Goal: Transaction & Acquisition: Obtain resource

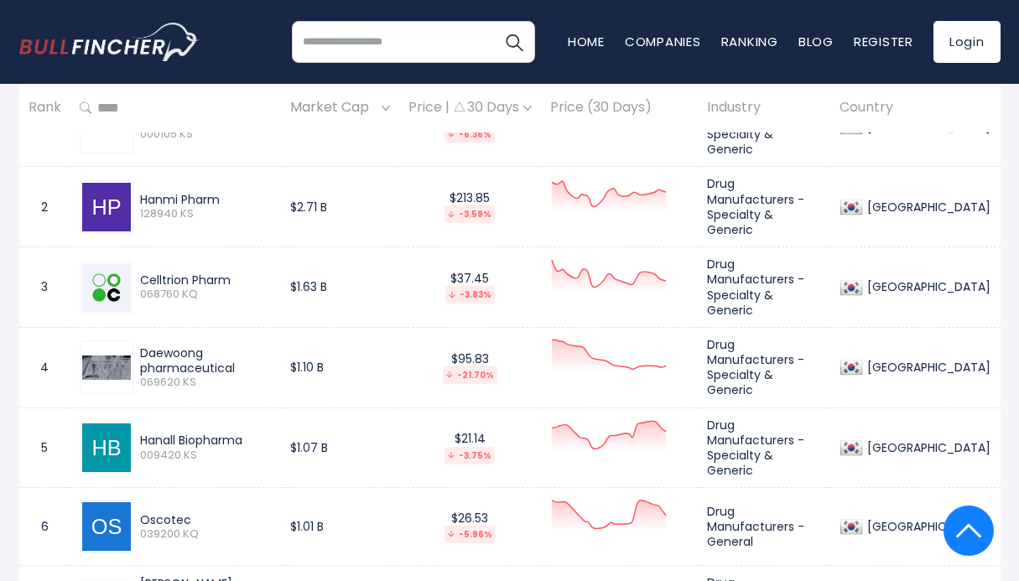
scroll to position [789, 0]
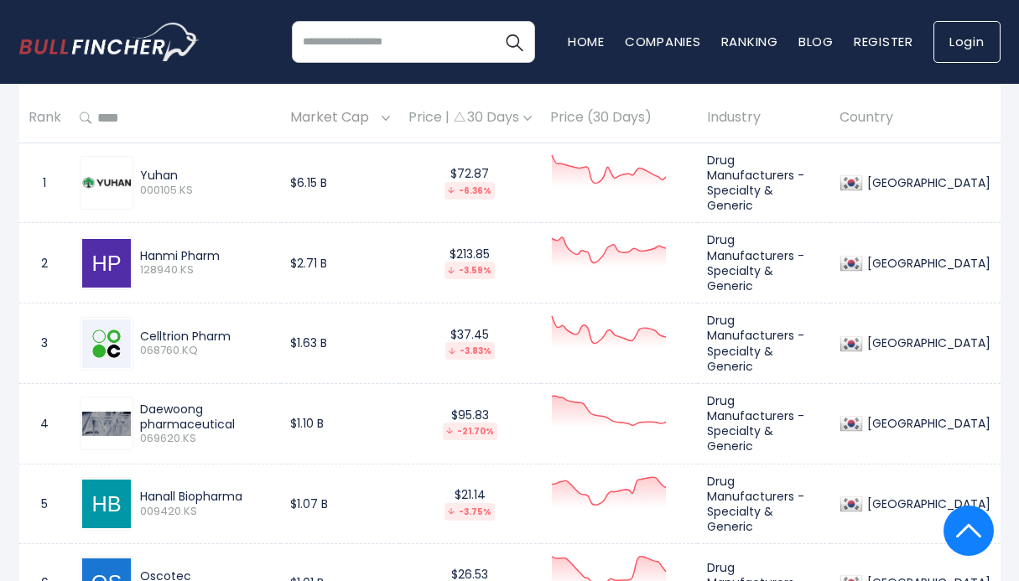
click at [964, 48] on link "Login" at bounding box center [967, 42] width 67 height 42
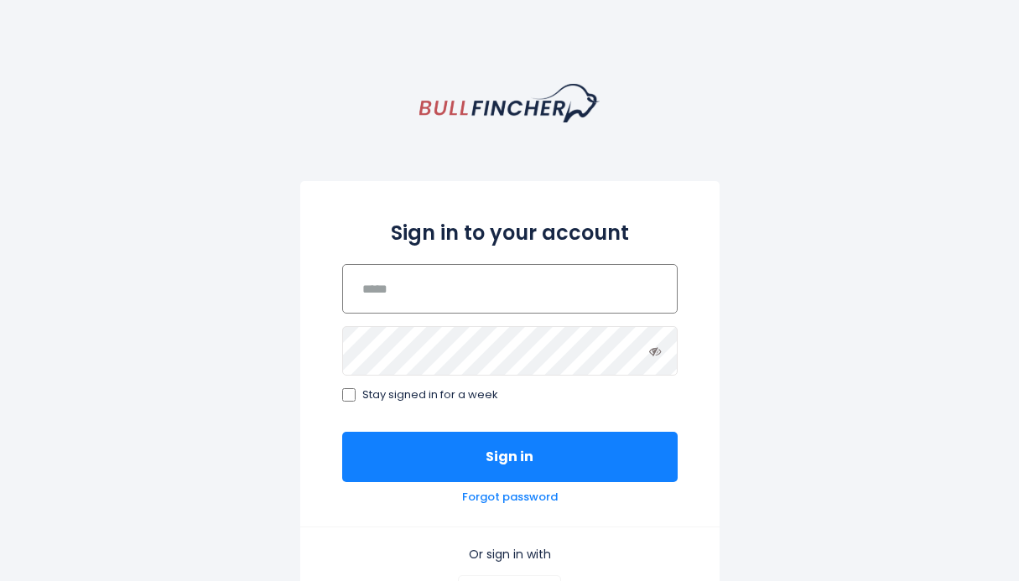
click at [440, 297] on input "email" at bounding box center [510, 289] width 336 height 50
type input "**********"
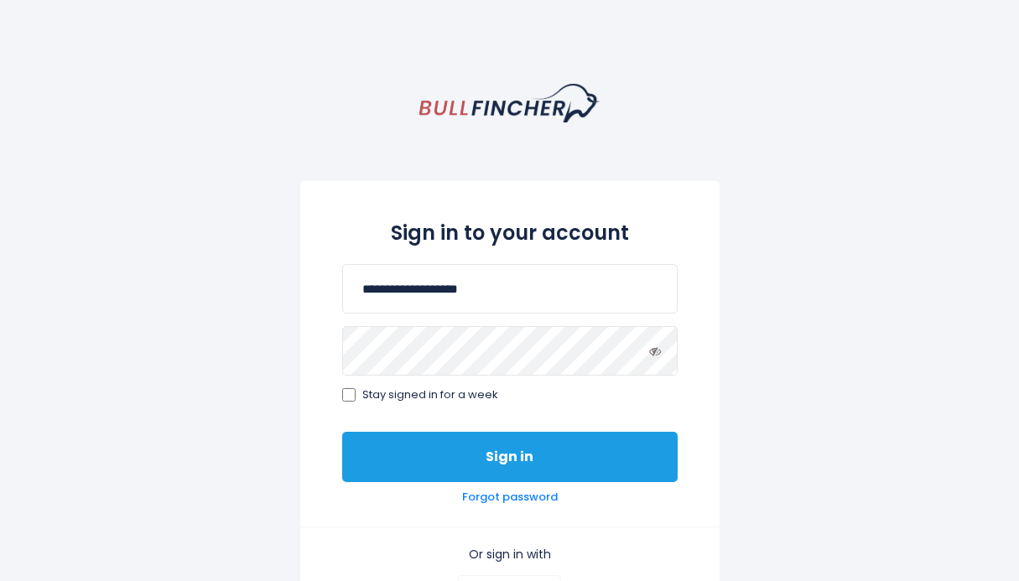
click at [524, 462] on button "Sign in" at bounding box center [510, 457] width 336 height 50
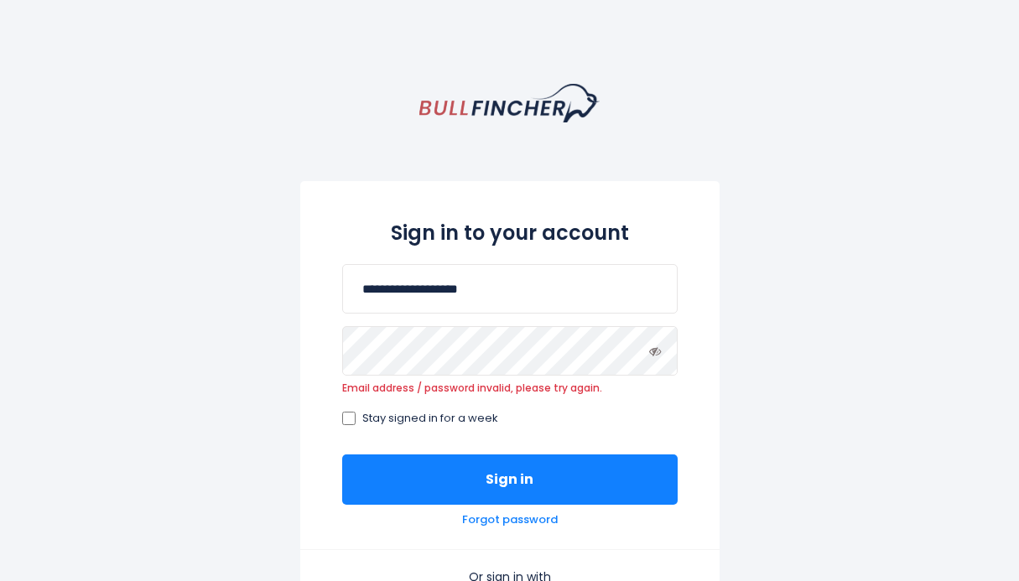
click at [781, 412] on div "**********" at bounding box center [509, 471] width 1019 height 774
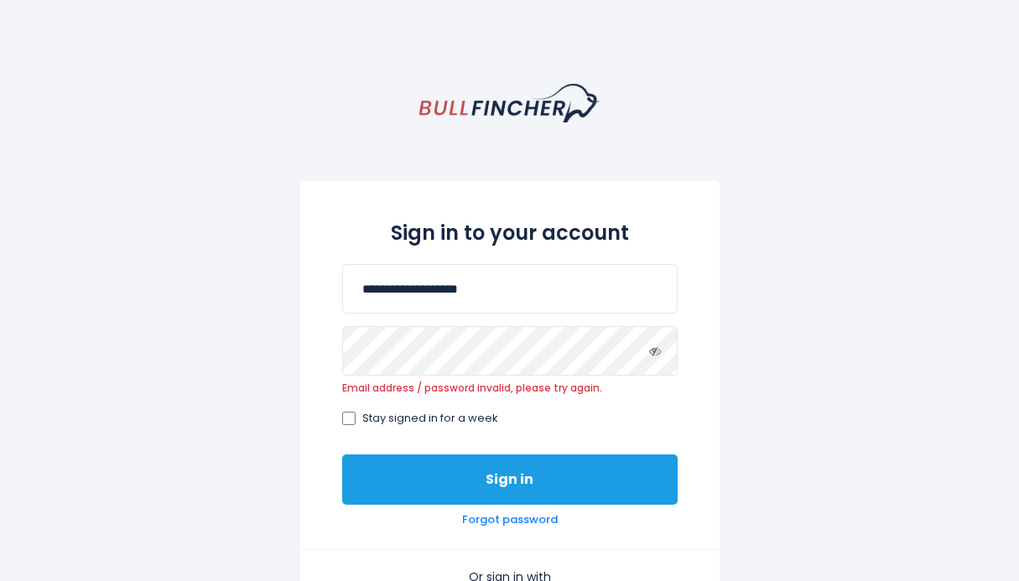
click at [597, 485] on button "Sign in" at bounding box center [510, 480] width 336 height 50
click at [513, 488] on button "Sign in" at bounding box center [510, 480] width 336 height 50
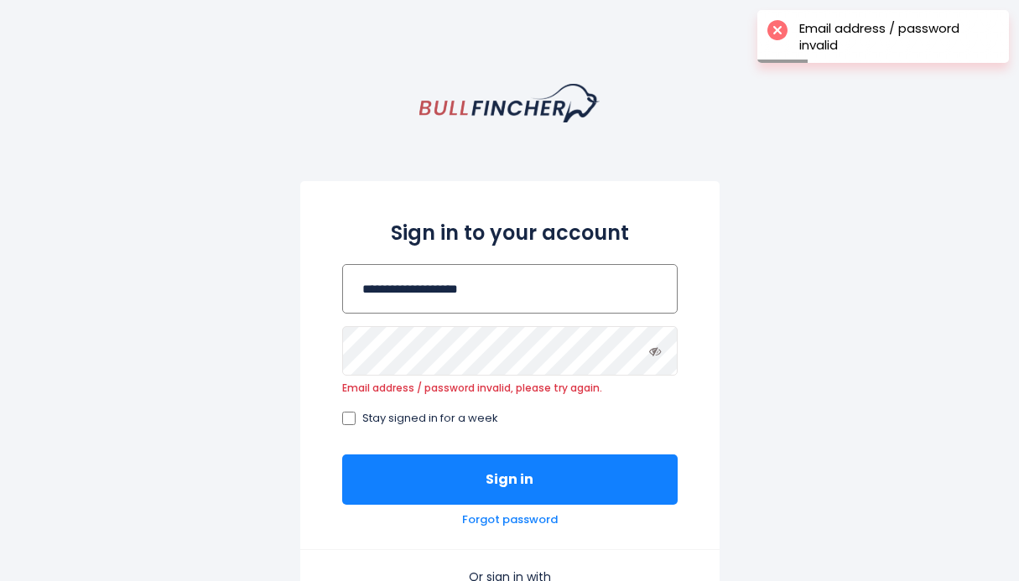
drag, startPoint x: 526, startPoint y: 289, endPoint x: 550, endPoint y: 294, distance: 23.9
click at [526, 289] on input "**********" at bounding box center [510, 289] width 336 height 50
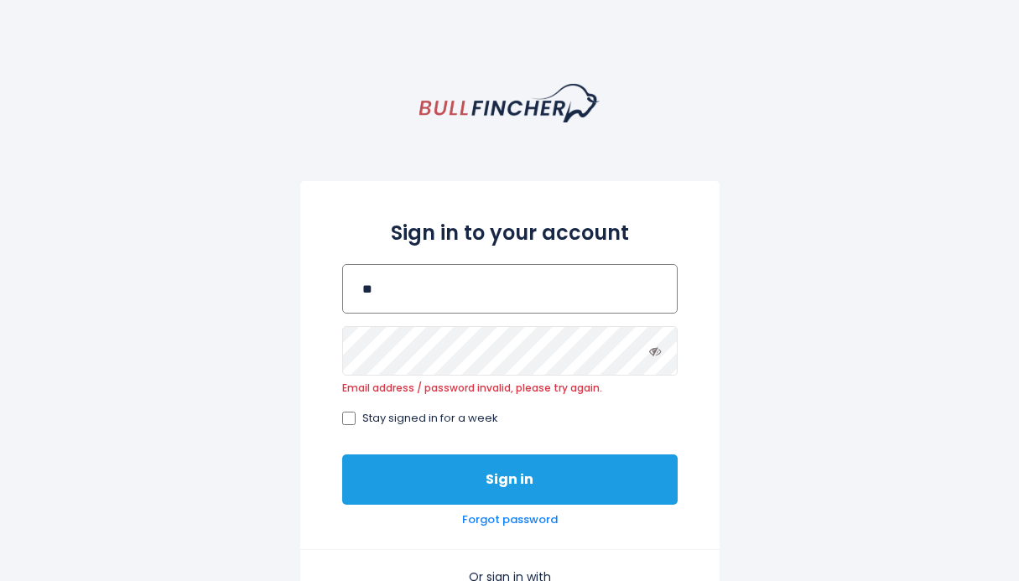
type input "*"
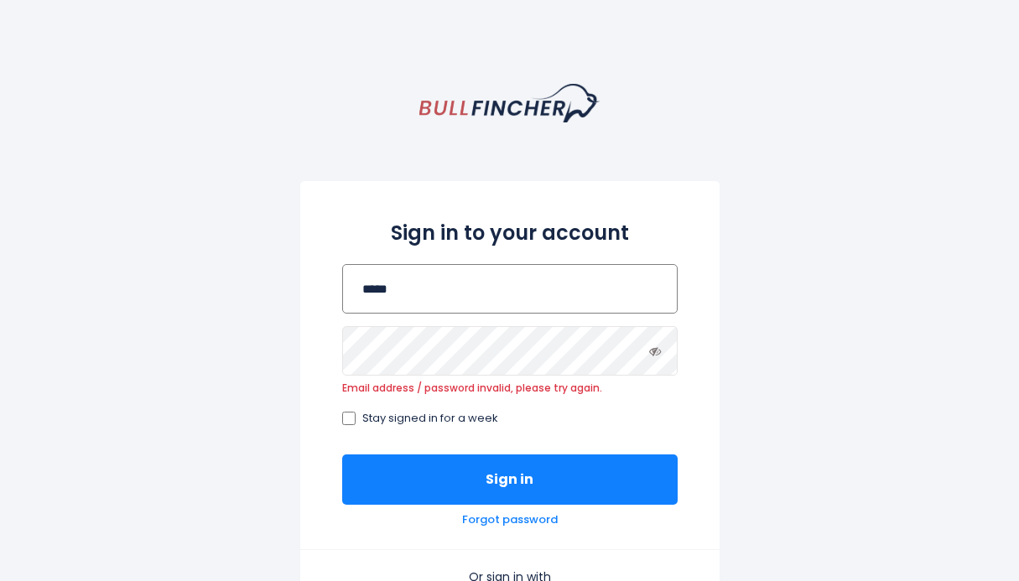
type input "**********"
click at [649, 354] on icon at bounding box center [655, 352] width 12 height 12
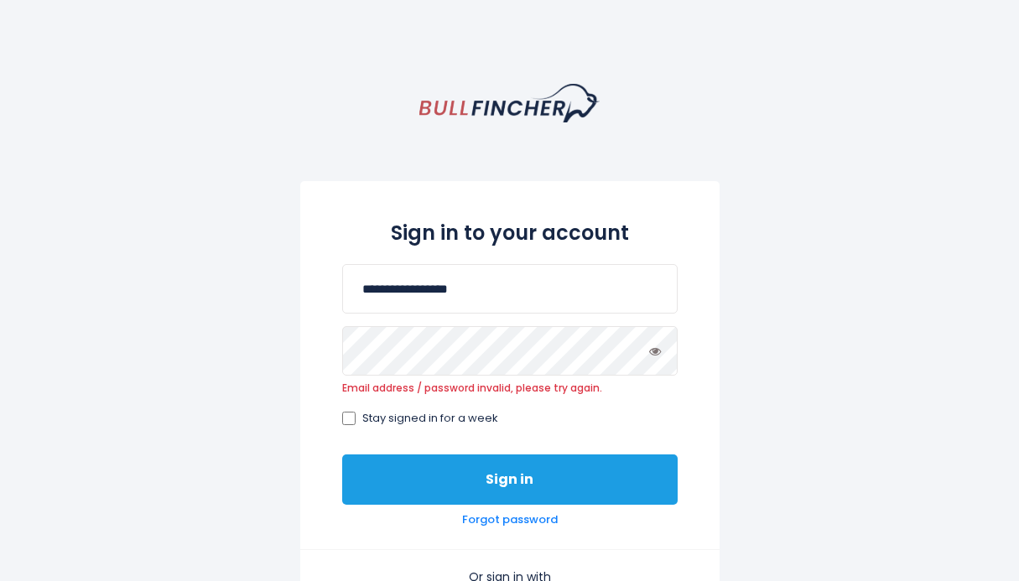
click at [534, 483] on button "Sign in" at bounding box center [510, 480] width 336 height 50
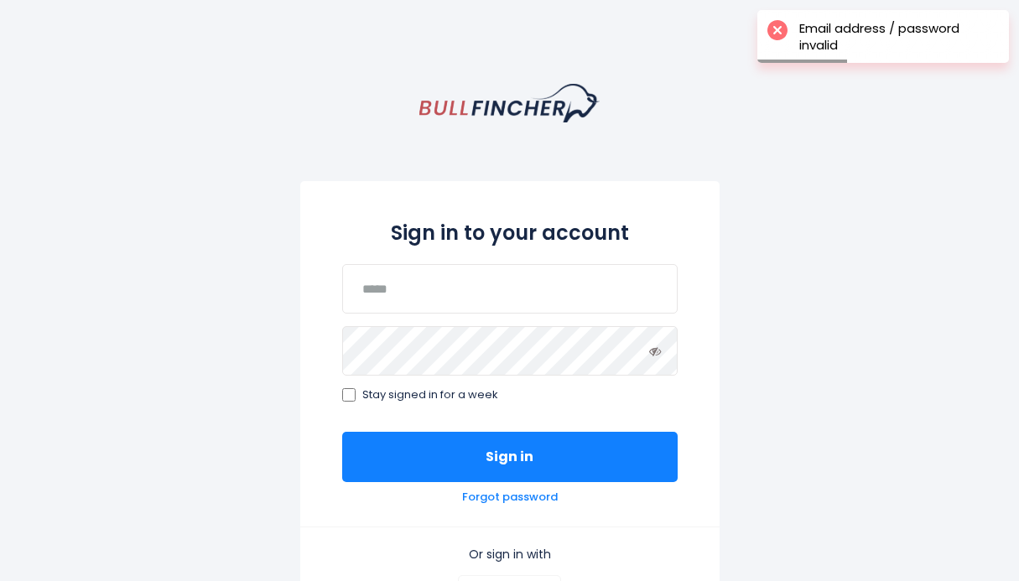
drag, startPoint x: 793, startPoint y: 236, endPoint x: 786, endPoint y: 248, distance: 13.5
click at [792, 237] on div "Sign in to your account Stay signed in for a week Sign in Forgot password Or si…" at bounding box center [509, 459] width 1019 height 750
drag, startPoint x: 145, startPoint y: 1, endPoint x: 221, endPoint y: 91, distance: 117.3
click at [221, 91] on div "Sign in to your account Stay signed in for a week Sign in Forgot password Or si…" at bounding box center [509, 459] width 1019 height 750
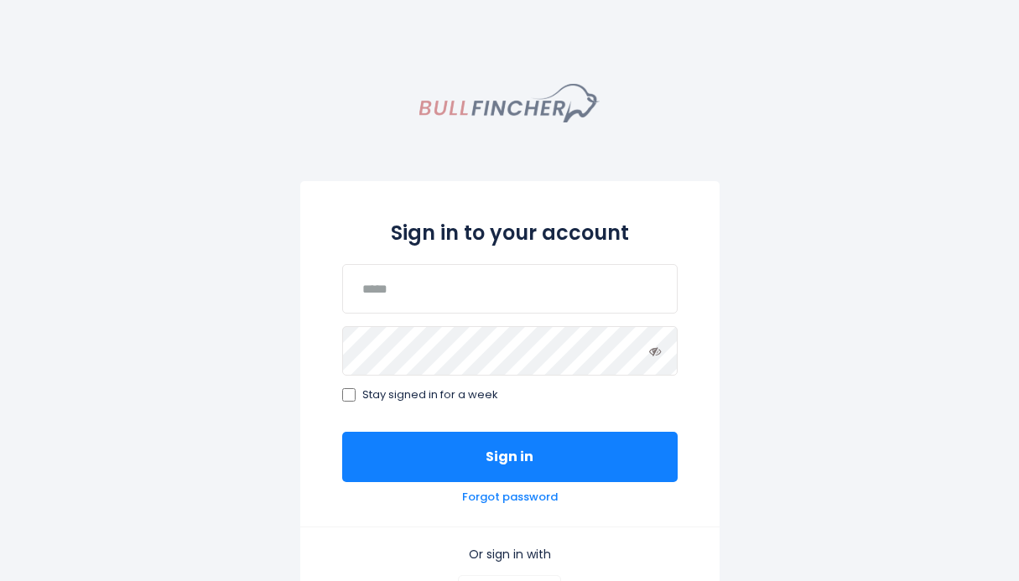
click at [508, 102] on img "homepage" at bounding box center [509, 103] width 180 height 39
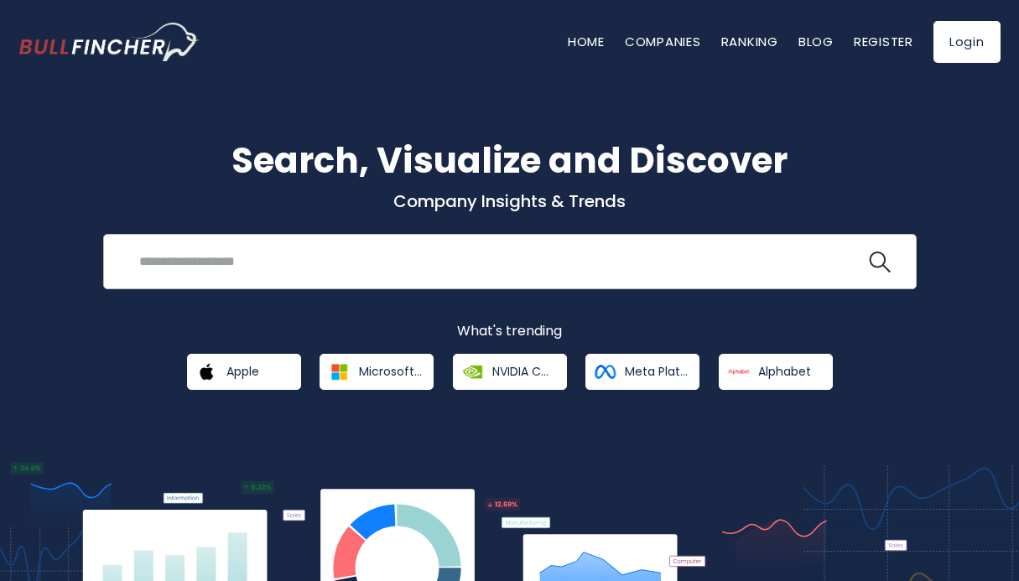
click at [182, 261] on input "search" at bounding box center [497, 261] width 737 height 31
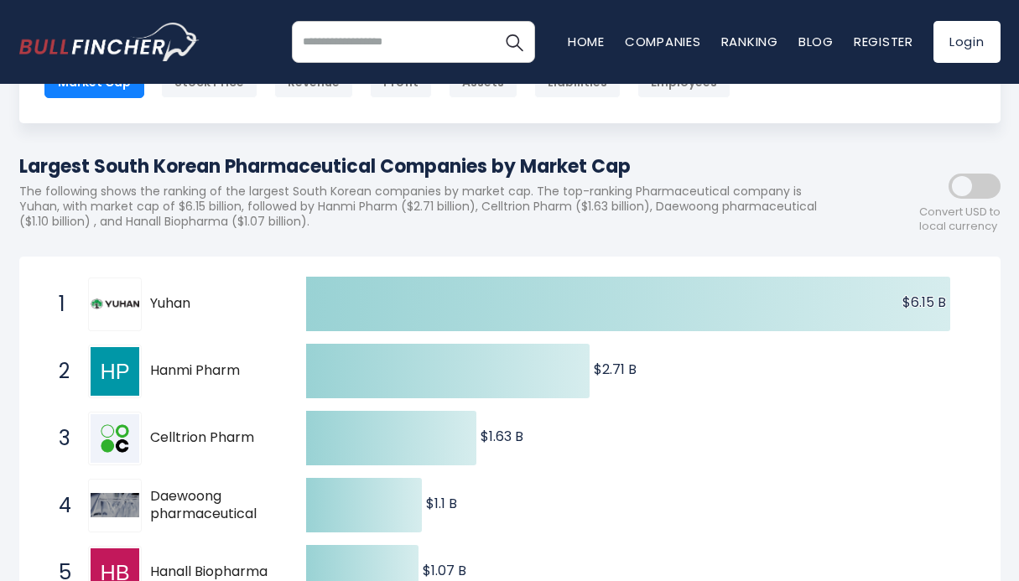
scroll to position [158, 0]
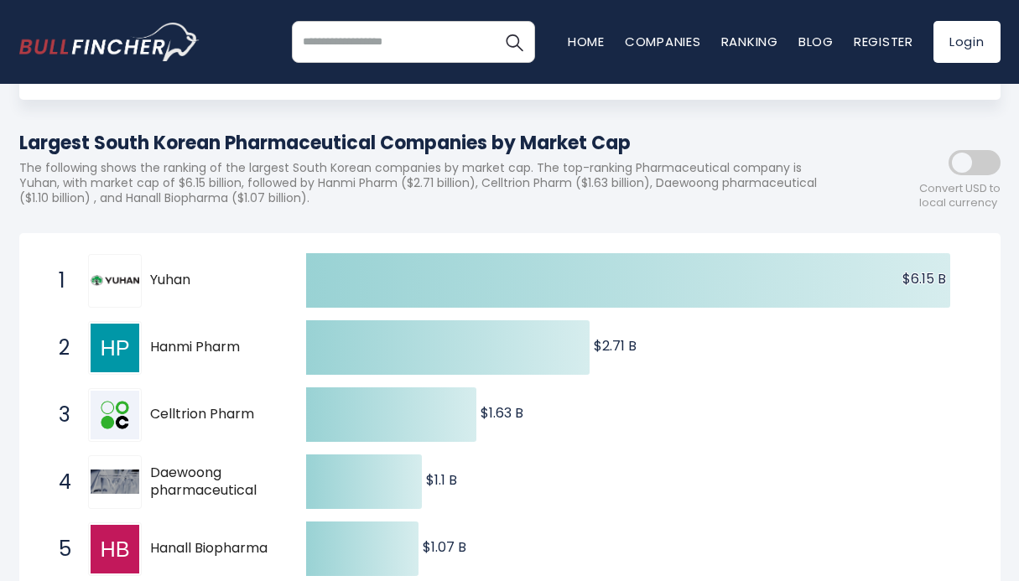
click at [958, 158] on span at bounding box center [975, 162] width 52 height 25
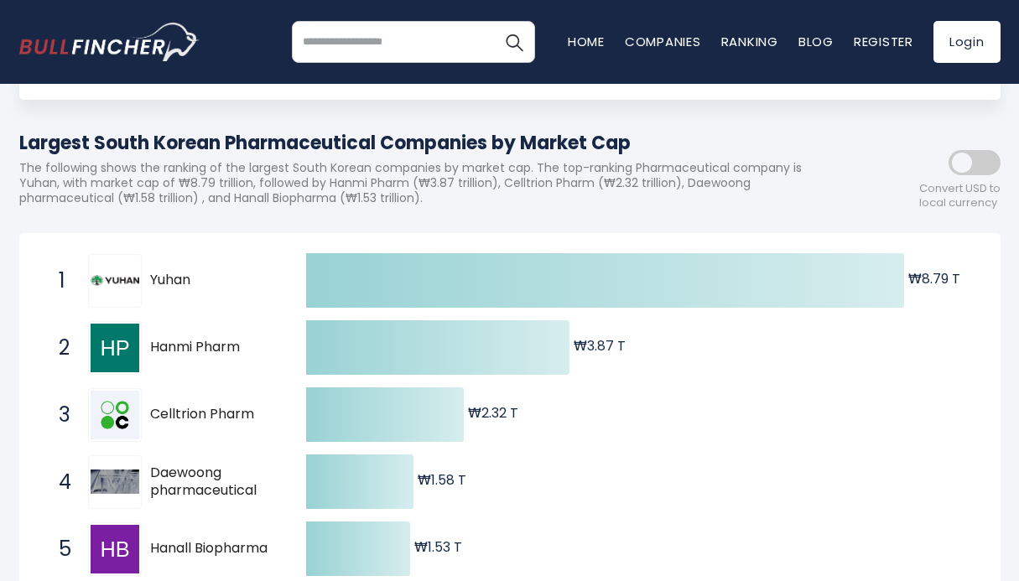
click at [967, 170] on span at bounding box center [975, 162] width 52 height 25
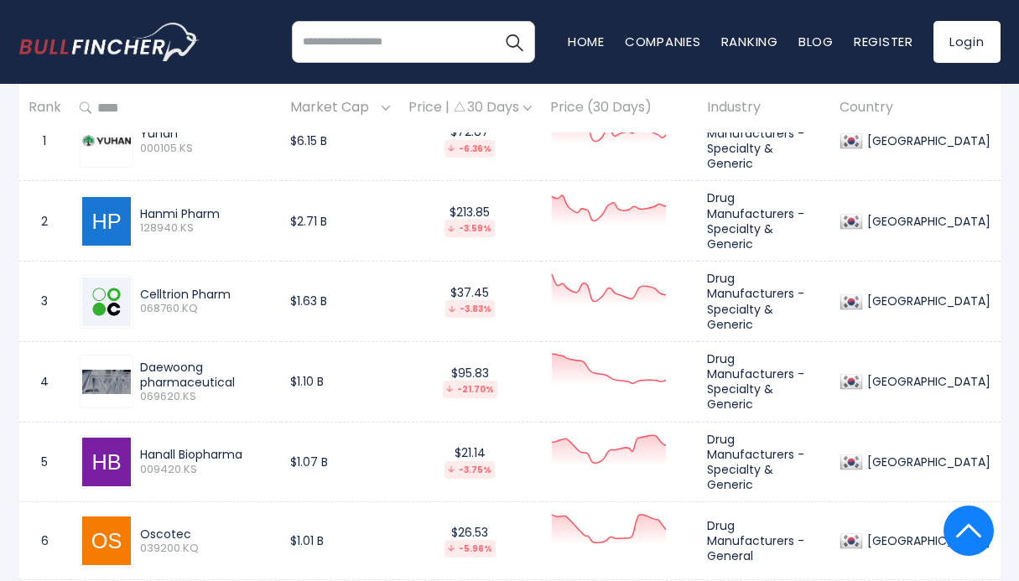
scroll to position [808, 0]
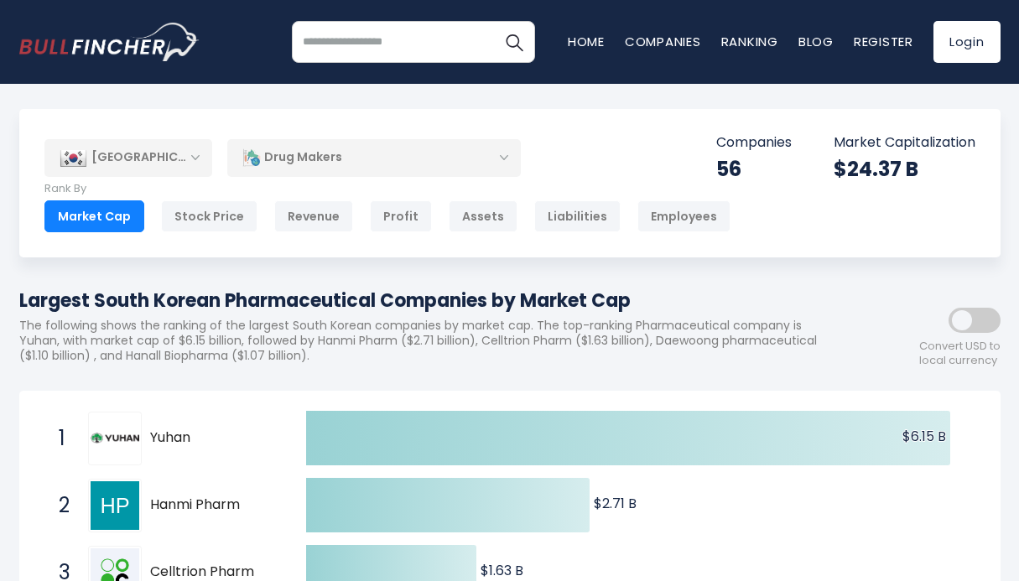
click at [504, 159] on div "Drug Makers" at bounding box center [374, 157] width 294 height 39
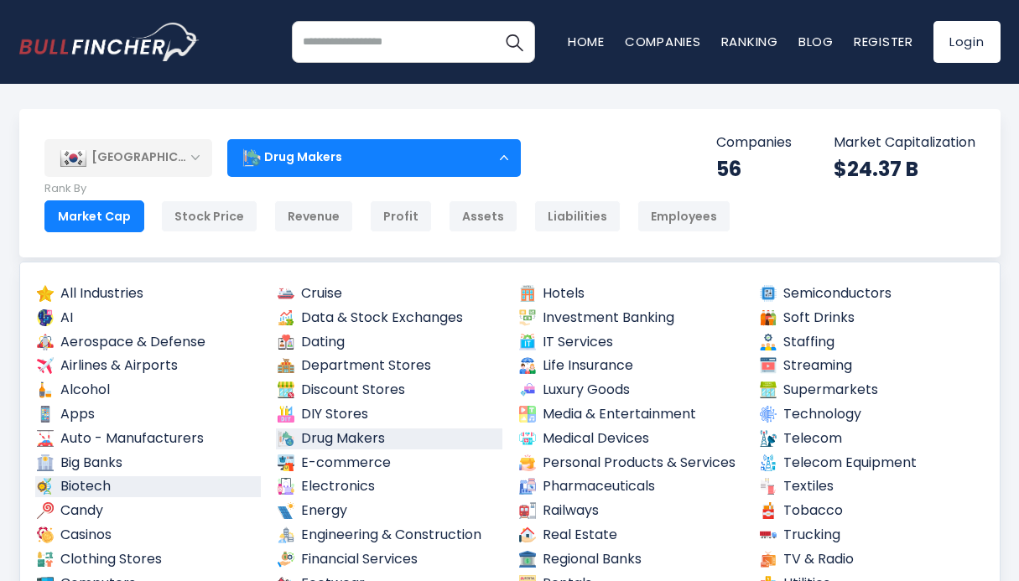
click at [107, 485] on link "Biotech" at bounding box center [148, 487] width 227 height 21
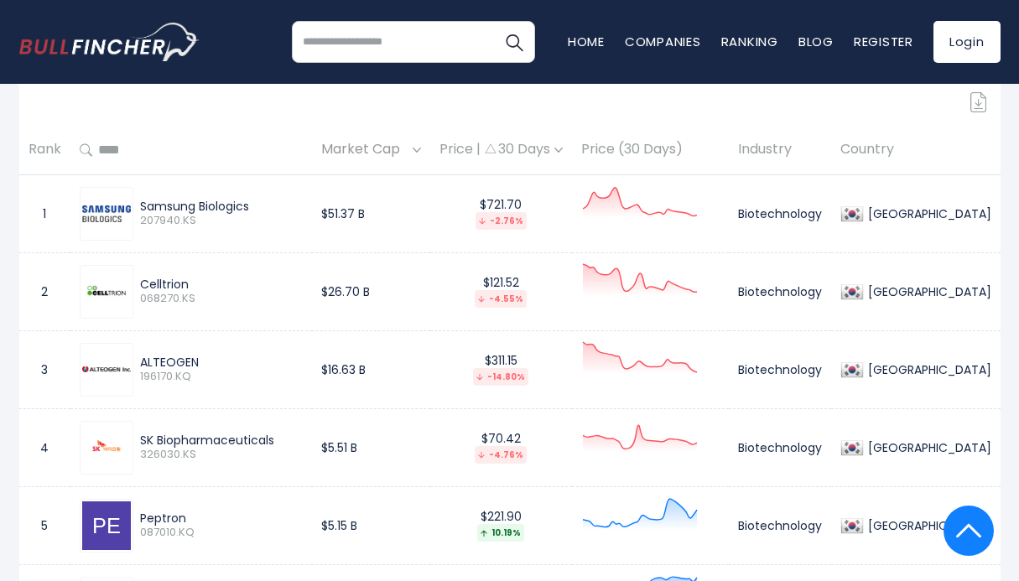
scroll to position [754, 0]
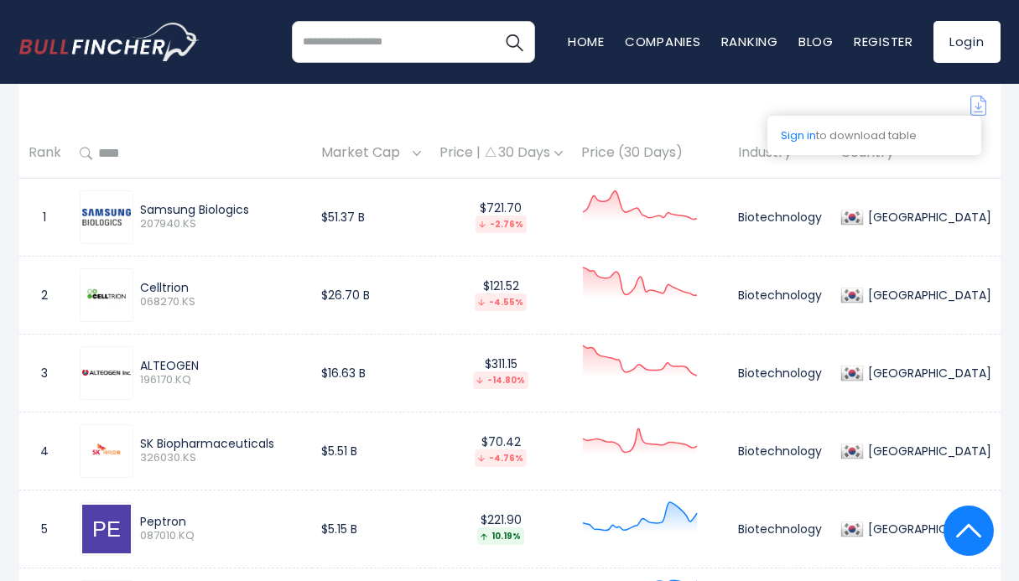
click at [978, 108] on img at bounding box center [979, 106] width 17 height 20
click at [978, 104] on img at bounding box center [979, 106] width 17 height 20
click at [974, 106] on img at bounding box center [979, 106] width 17 height 20
drag, startPoint x: 979, startPoint y: 108, endPoint x: 649, endPoint y: 117, distance: 329.8
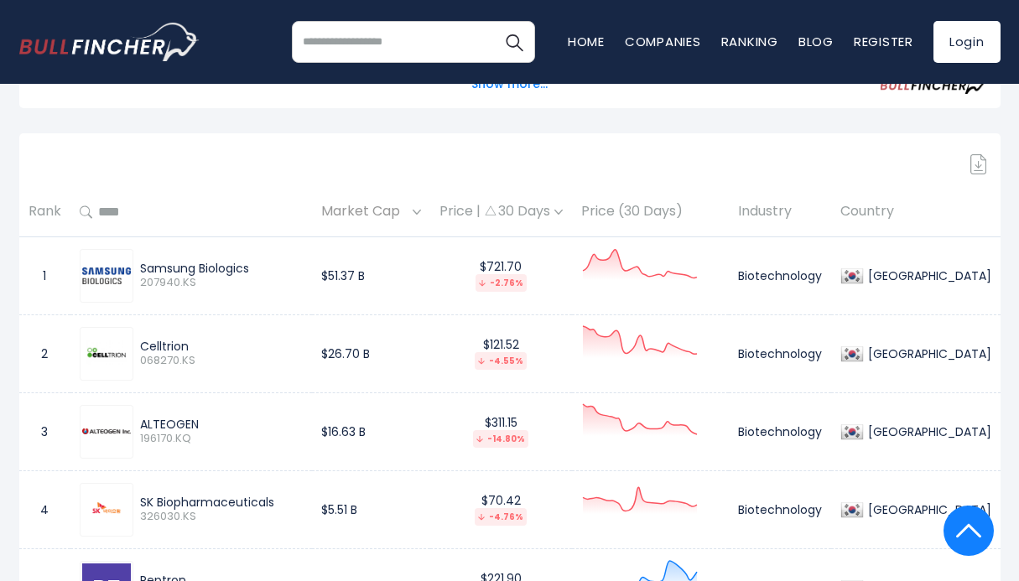
scroll to position [674, 0]
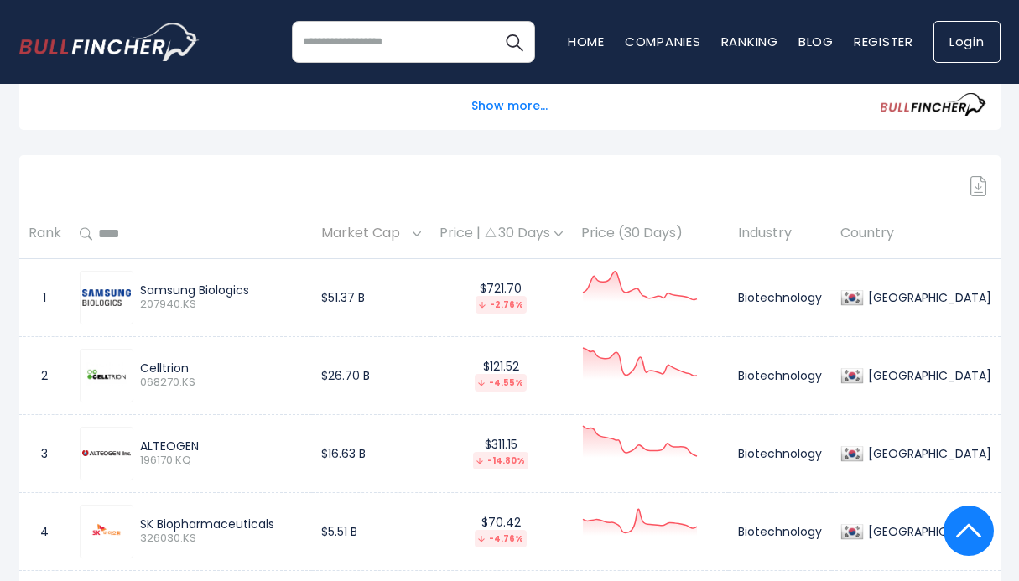
click at [961, 46] on link "Login" at bounding box center [967, 42] width 67 height 42
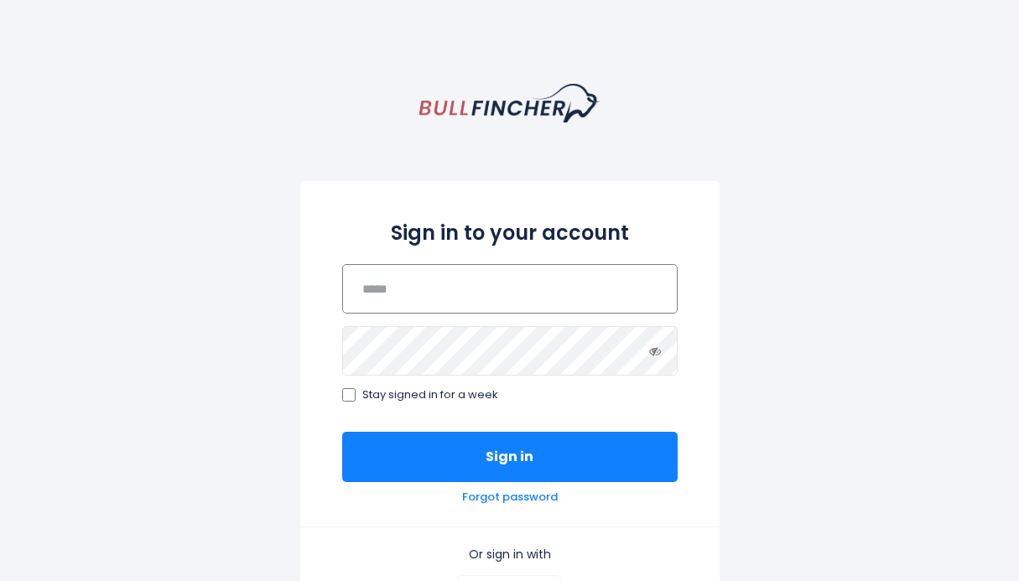
click at [551, 289] on input "email" at bounding box center [510, 289] width 336 height 50
type input "**********"
click at [753, 432] on div "**********" at bounding box center [509, 459] width 1019 height 750
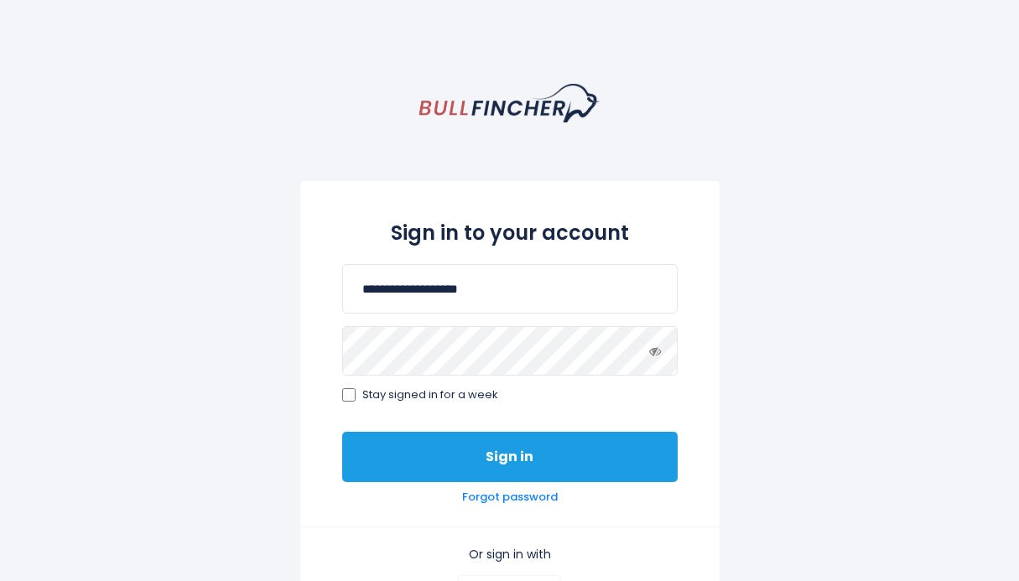
click at [538, 463] on button "Sign in" at bounding box center [510, 457] width 336 height 50
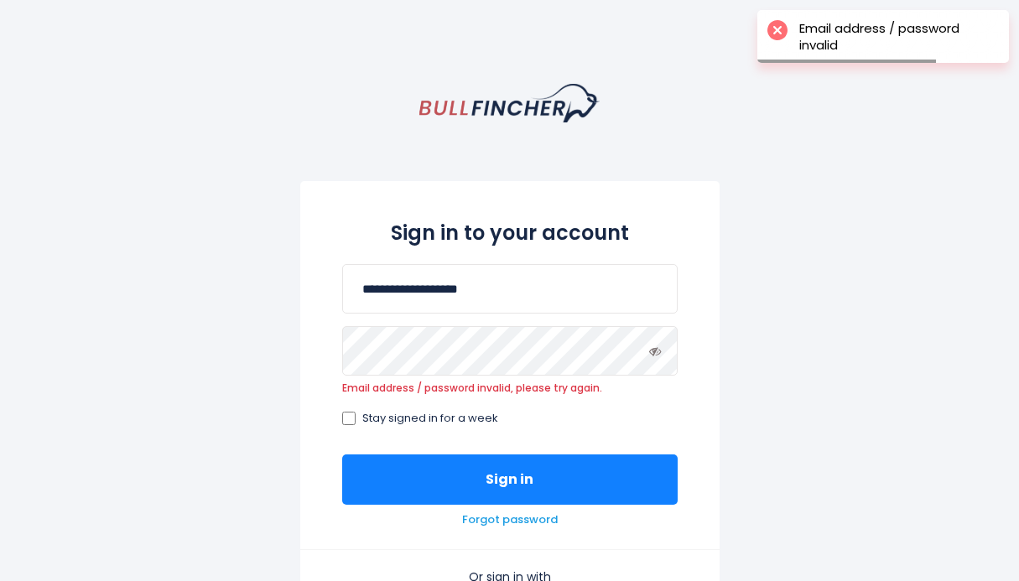
click at [521, 523] on link "Forgot password" at bounding box center [510, 520] width 96 height 14
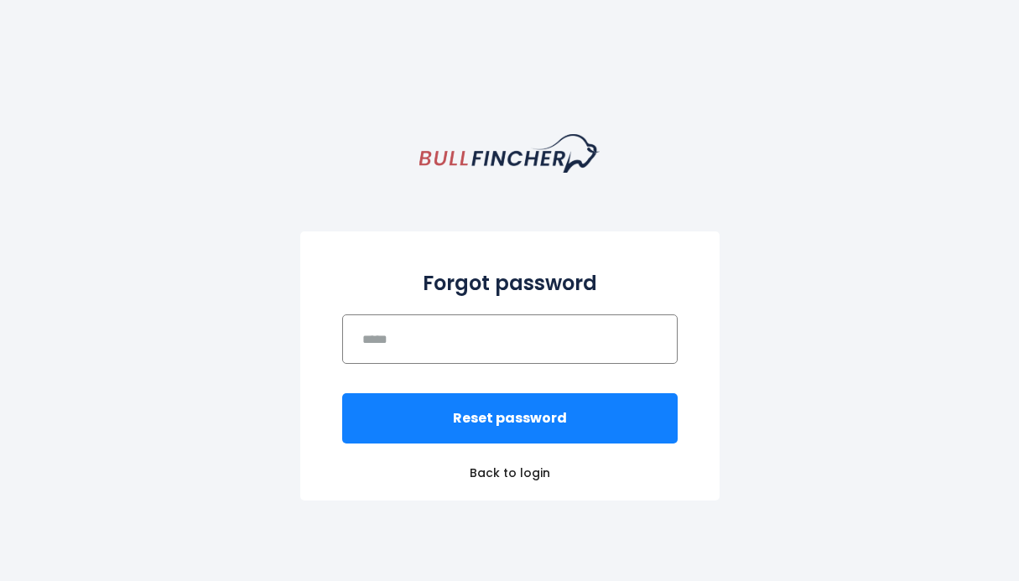
click at [394, 345] on input "email" at bounding box center [510, 340] width 336 height 50
type input "**********"
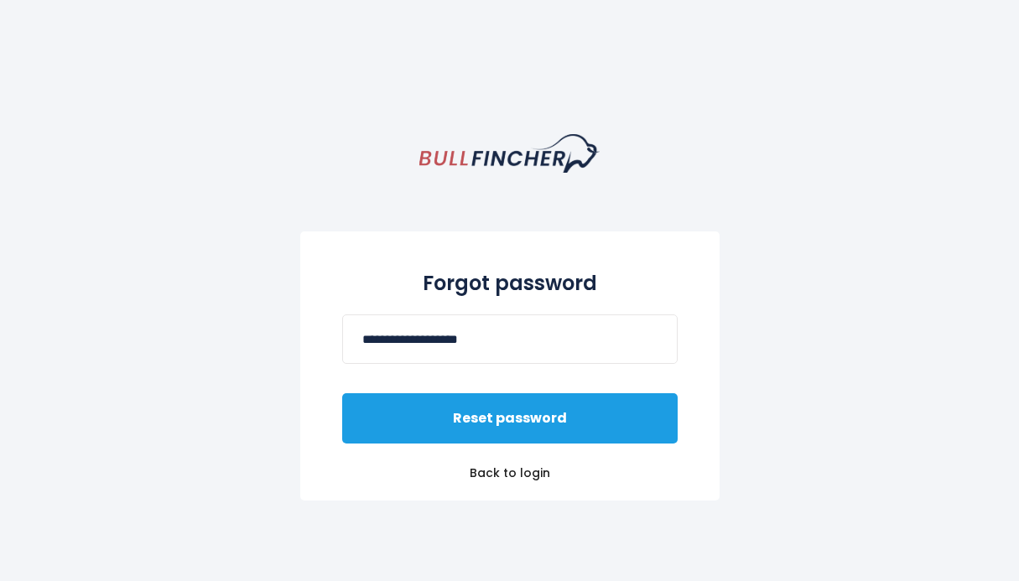
click at [543, 422] on button "Reset password" at bounding box center [510, 418] width 336 height 50
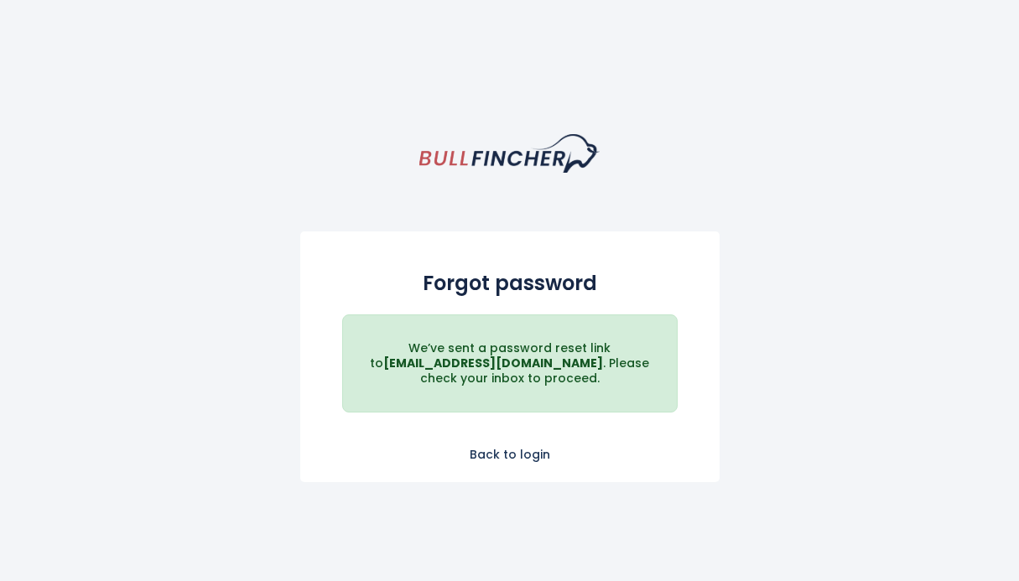
click at [502, 456] on link "Back to login" at bounding box center [509, 454] width 419 height 15
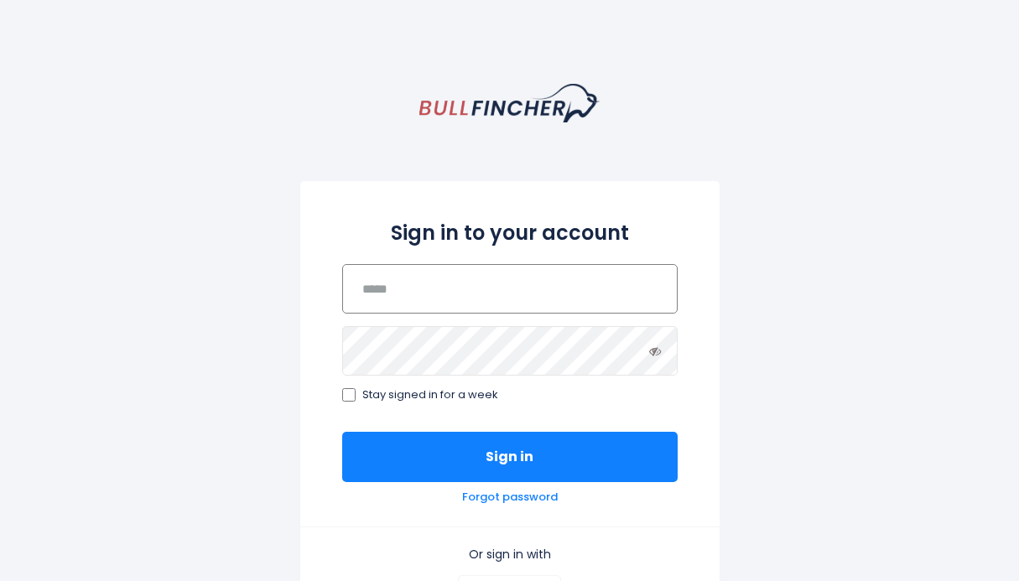
click at [451, 298] on input "email" at bounding box center [510, 289] width 336 height 50
type input "**********"
click at [780, 509] on div "**********" at bounding box center [509, 459] width 1019 height 750
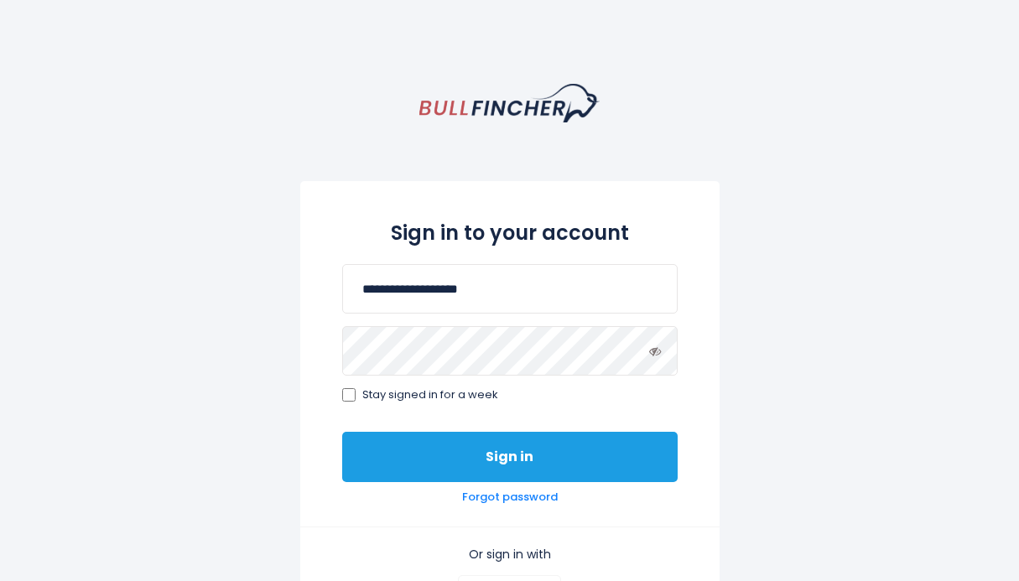
click at [524, 465] on button "Sign in" at bounding box center [510, 457] width 336 height 50
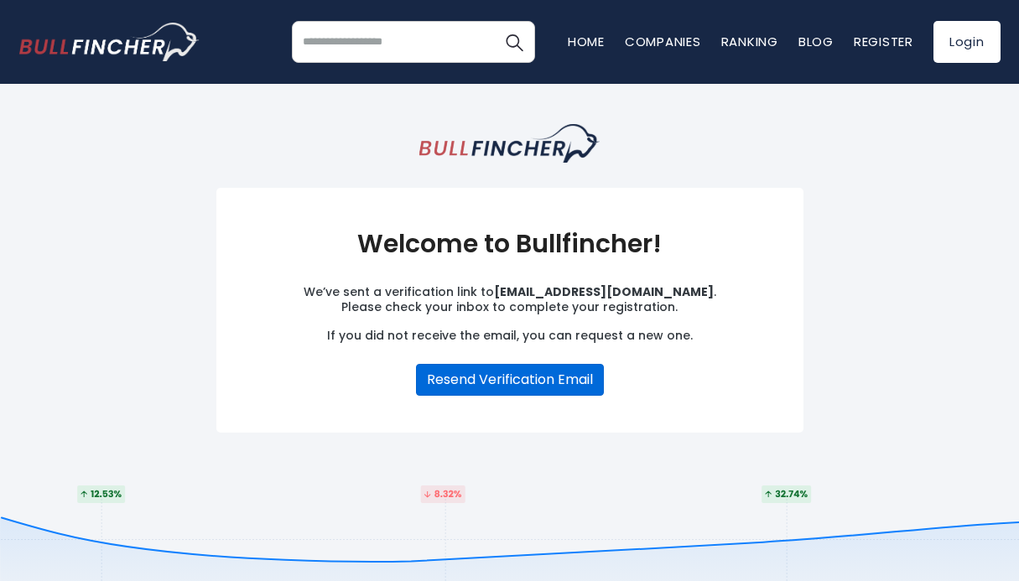
click at [515, 371] on button "Resend Verification Email" at bounding box center [510, 380] width 188 height 32
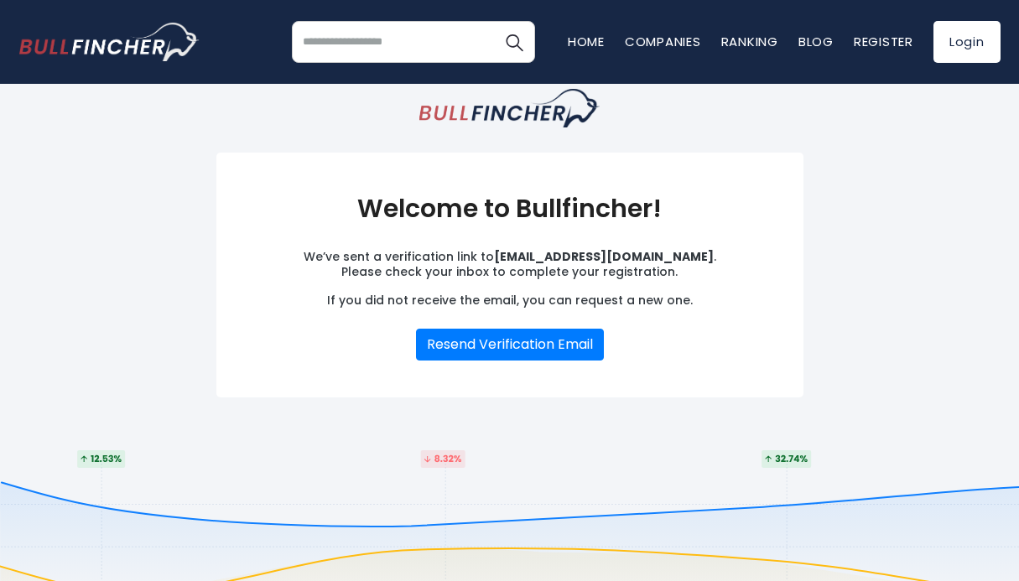
scroll to position [29, 0]
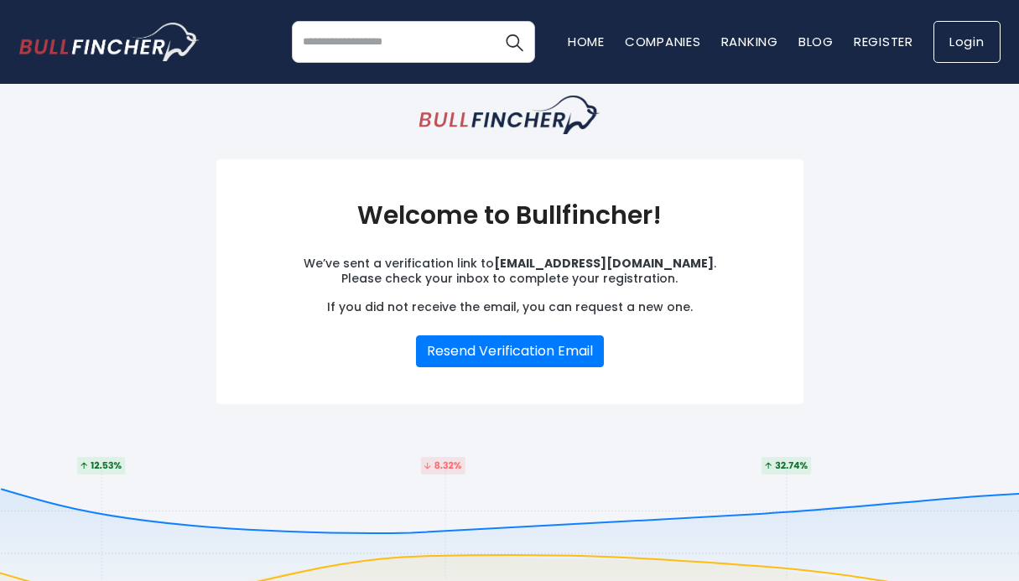
click at [961, 48] on link "Login" at bounding box center [967, 42] width 67 height 42
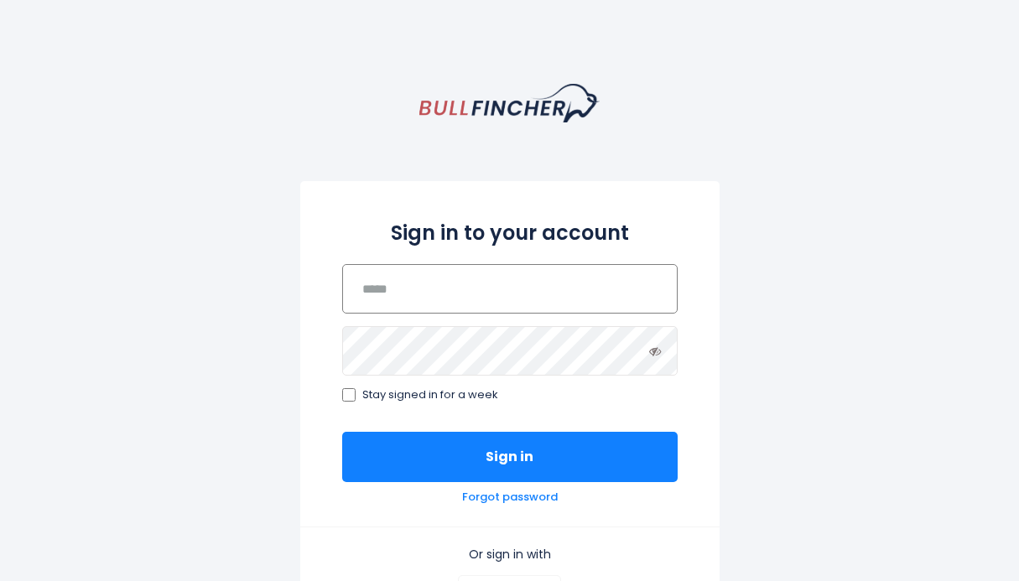
click at [461, 274] on input "email" at bounding box center [510, 289] width 336 height 50
type input "**********"
click at [771, 470] on div "**********" at bounding box center [509, 459] width 1019 height 750
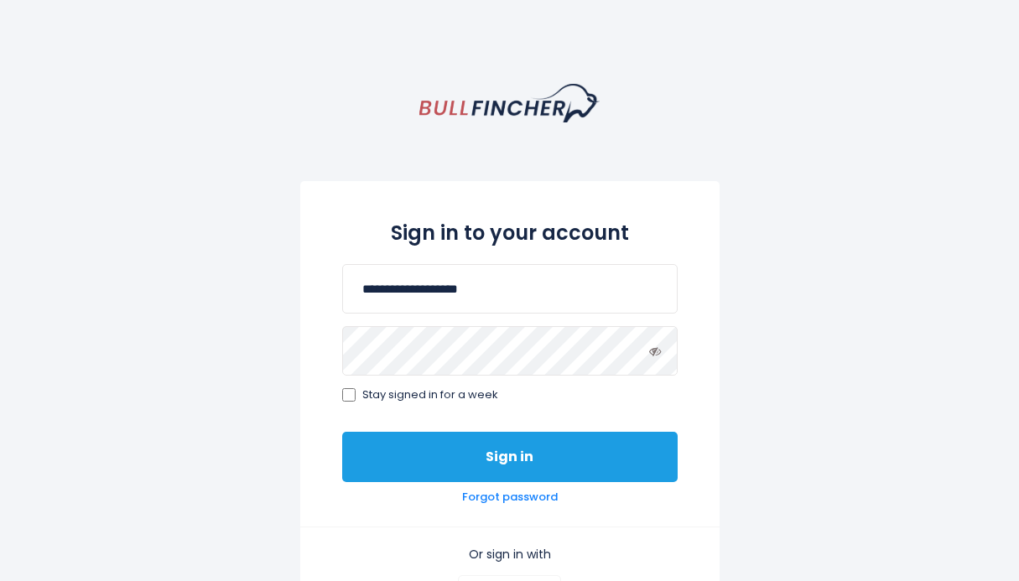
click at [502, 457] on button "Sign in" at bounding box center [510, 457] width 336 height 50
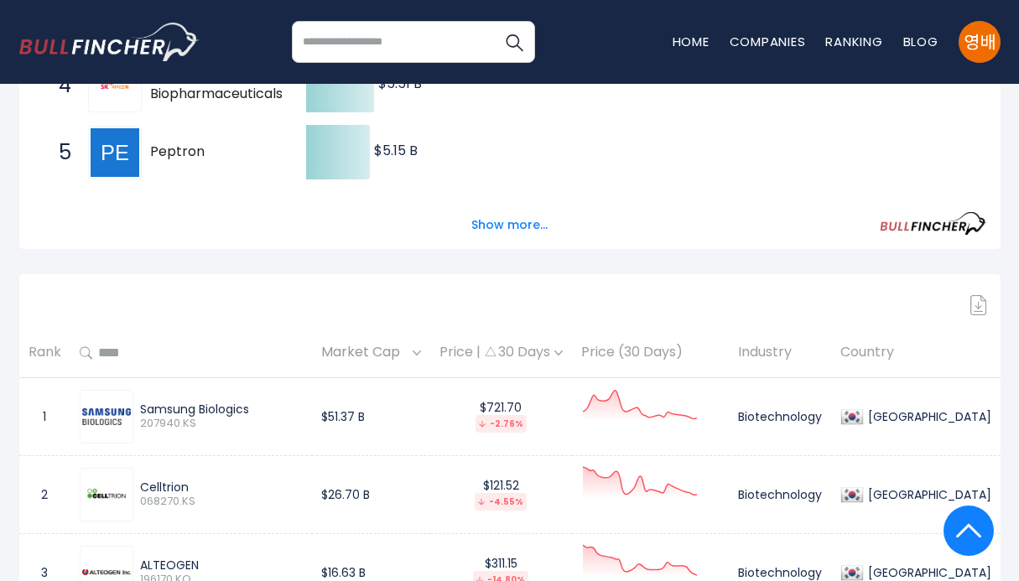
scroll to position [545, 0]
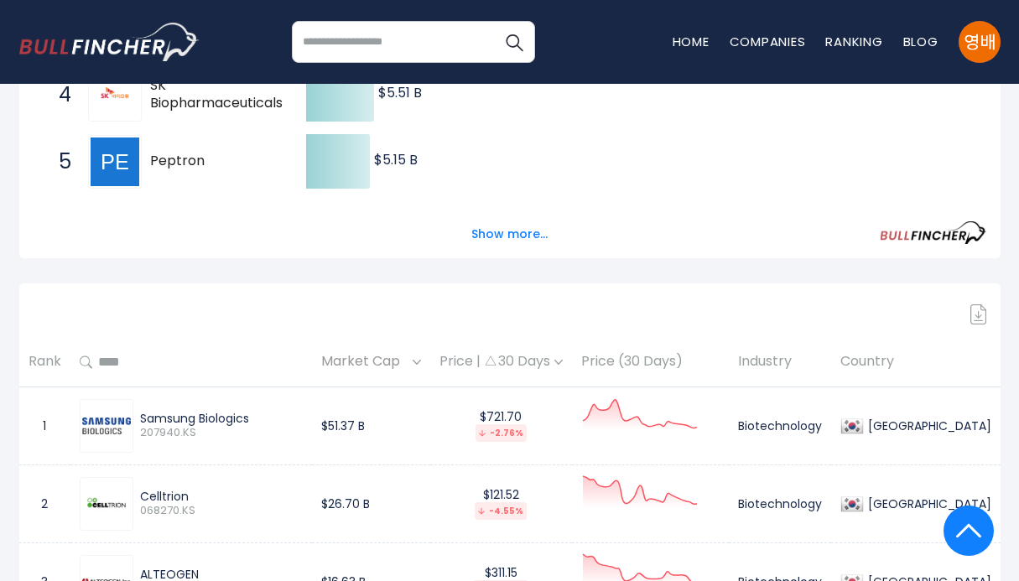
click at [977, 318] on img at bounding box center [979, 315] width 17 height 20
click at [977, 315] on img at bounding box center [979, 315] width 17 height 20
click at [981, 315] on img at bounding box center [979, 315] width 17 height 20
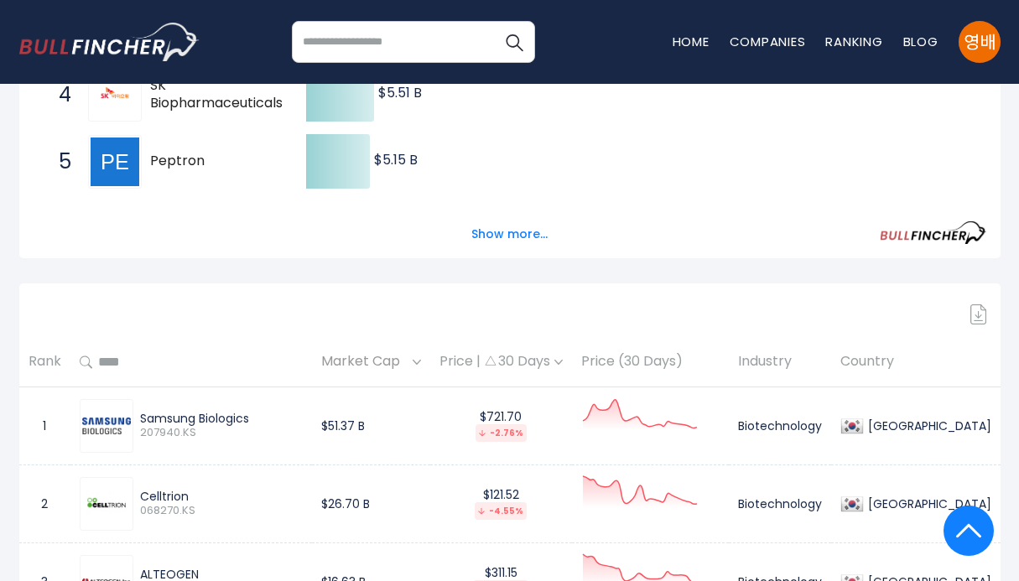
click at [981, 315] on img at bounding box center [979, 315] width 17 height 20
click at [501, 233] on button "Show more..." at bounding box center [509, 235] width 96 height 28
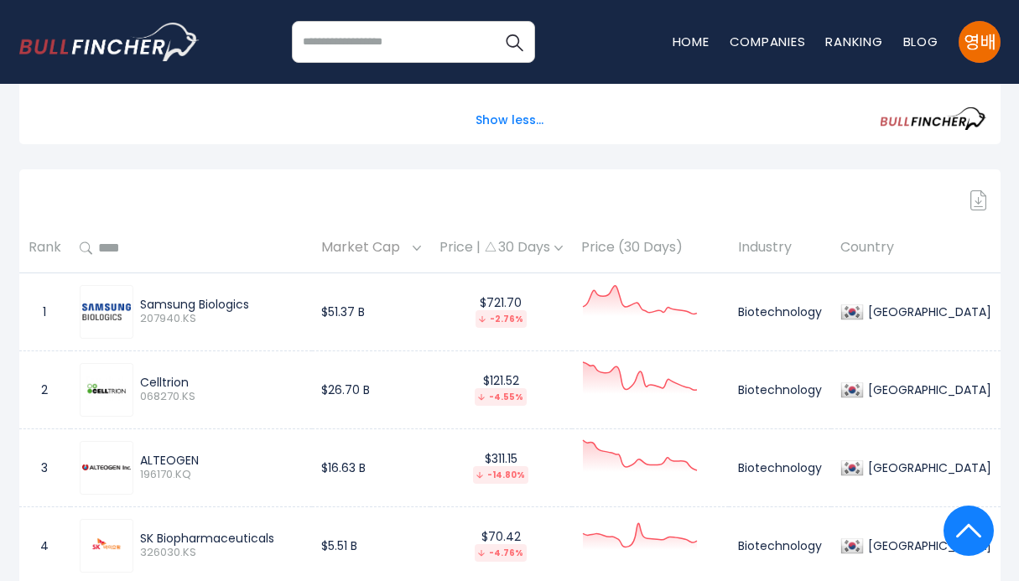
scroll to position [996, 0]
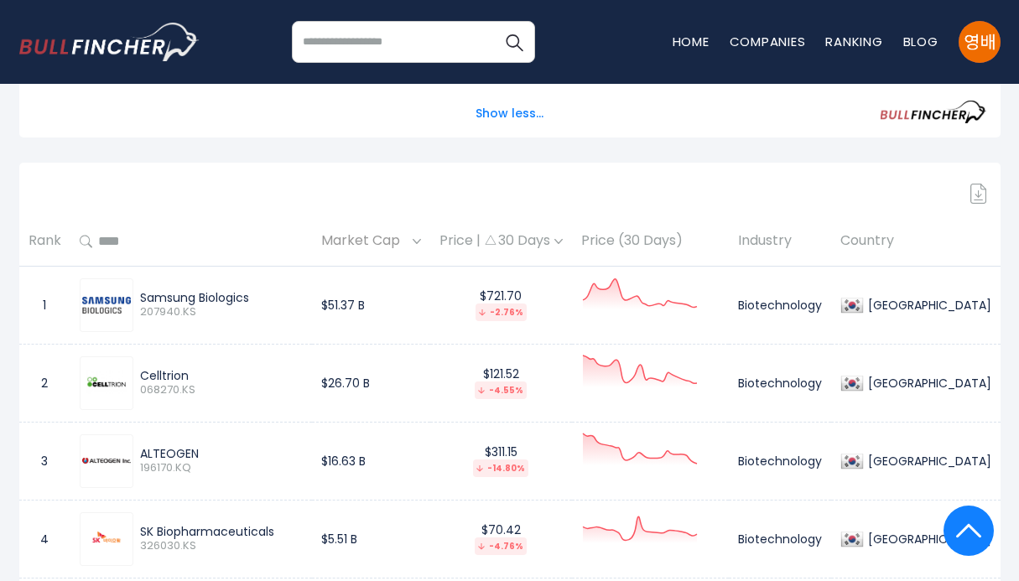
click at [975, 192] on img at bounding box center [979, 194] width 17 height 20
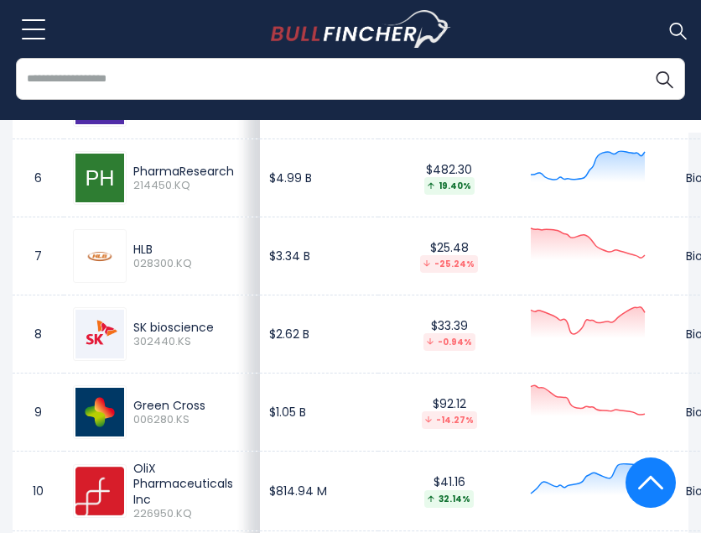
scroll to position [1540, 0]
